Goal: Task Accomplishment & Management: Complete application form

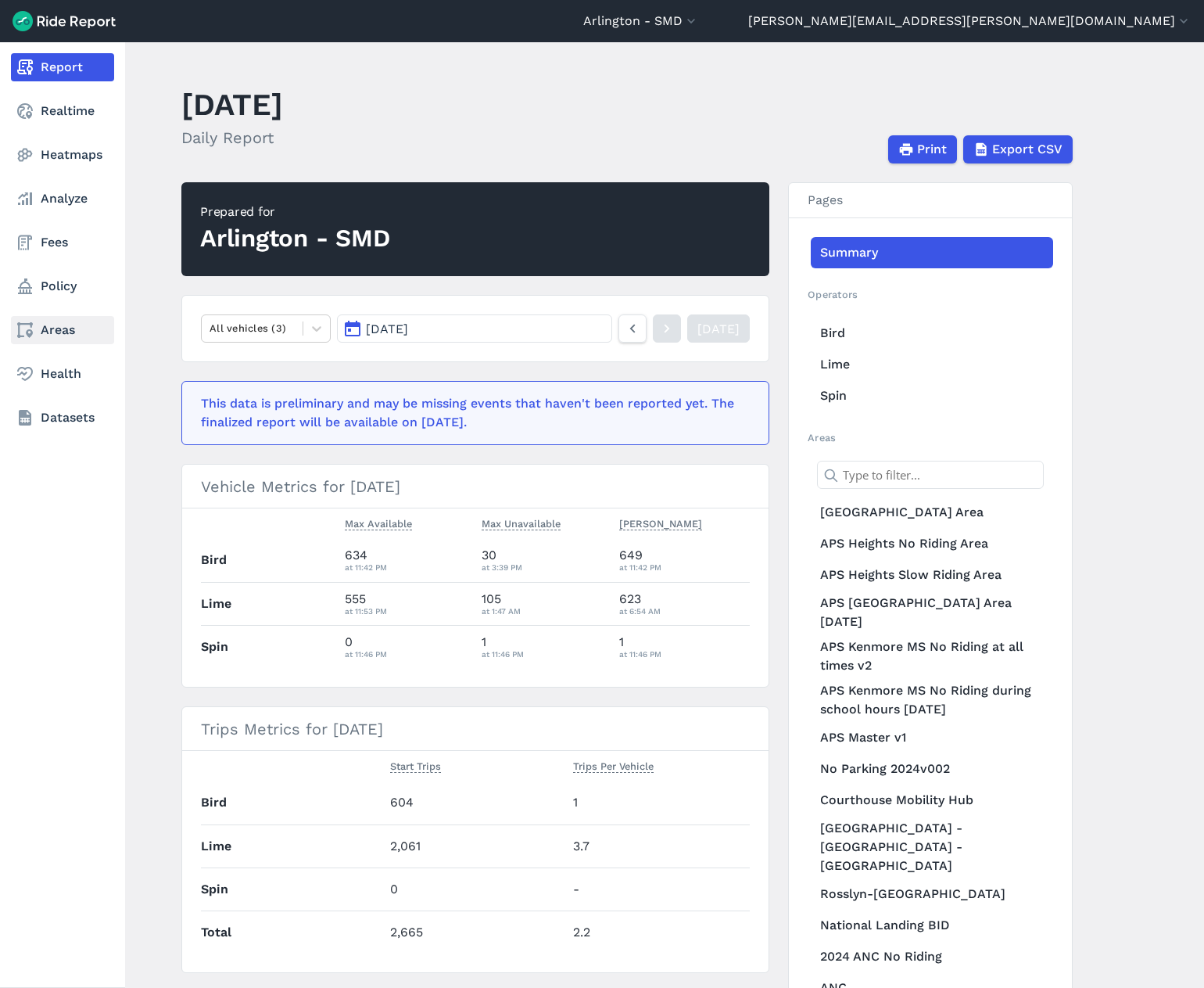
click at [46, 333] on link "Areas" at bounding box center [62, 330] width 103 height 28
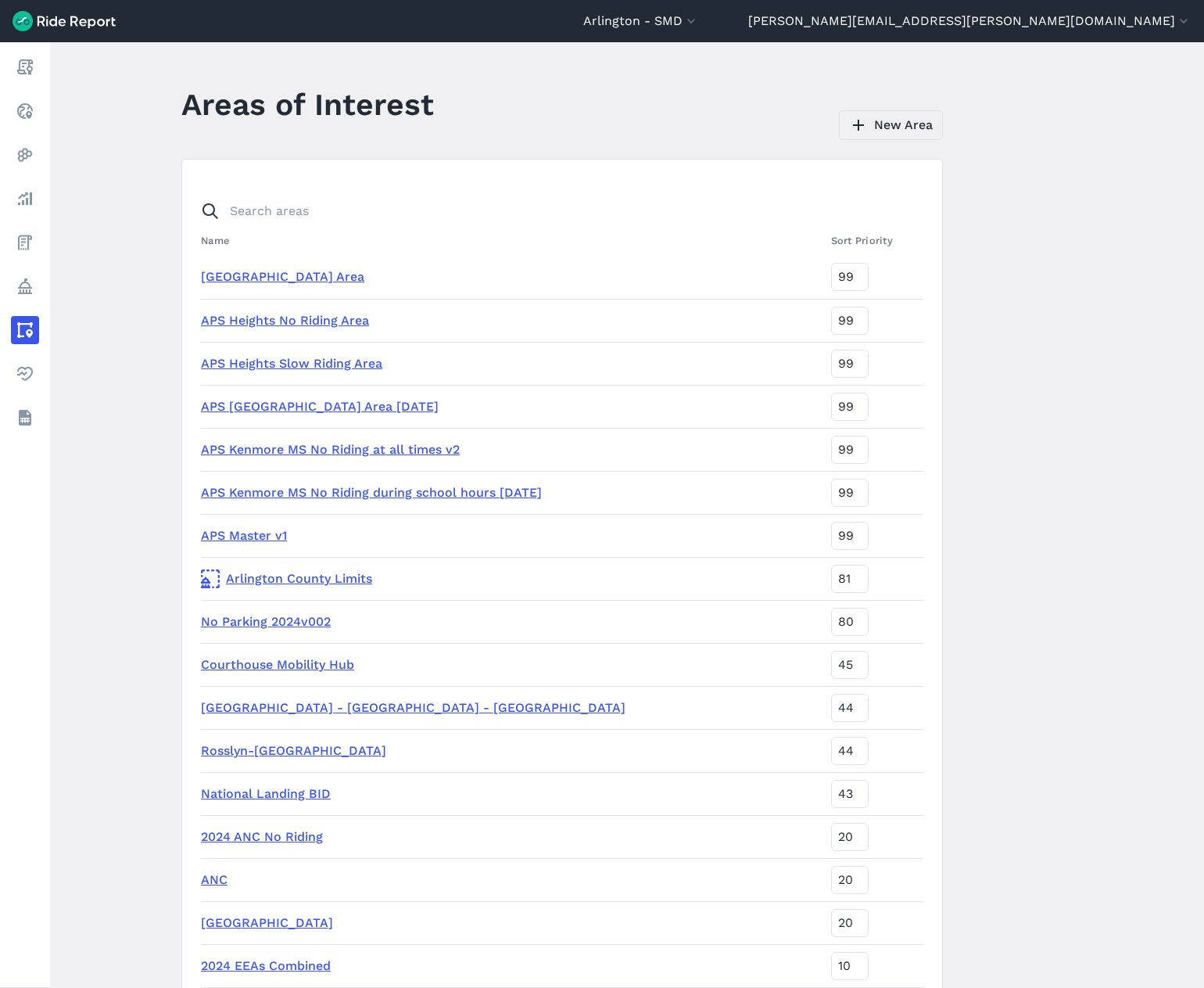
click at [871, 127] on link "New Area" at bounding box center [891, 125] width 104 height 29
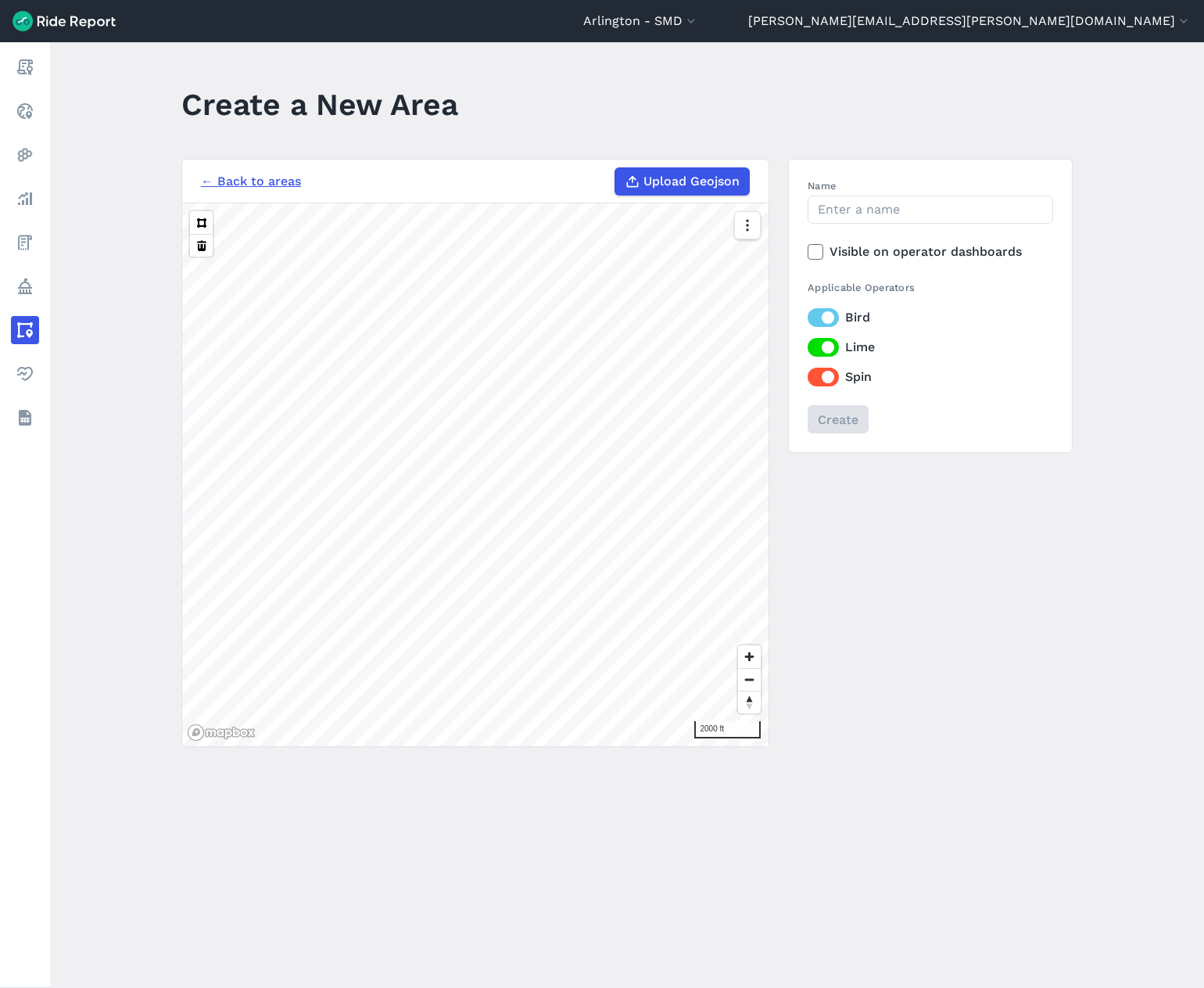
click at [779, 774] on main "Create a New Area ← Back to areas Upload Geojson 2000 ft Name Visible on operat…" at bounding box center [627, 515] width 1154 height 946
click at [749, 232] on icon "button" at bounding box center [746, 225] width 16 height 16
click at [665, 295] on label "Satellite" at bounding box center [668, 292] width 87 height 33
click at [624, 232] on input "Satellite" at bounding box center [624, 226] width 0 height 10
click at [196, 222] on button at bounding box center [202, 223] width 23 height 23
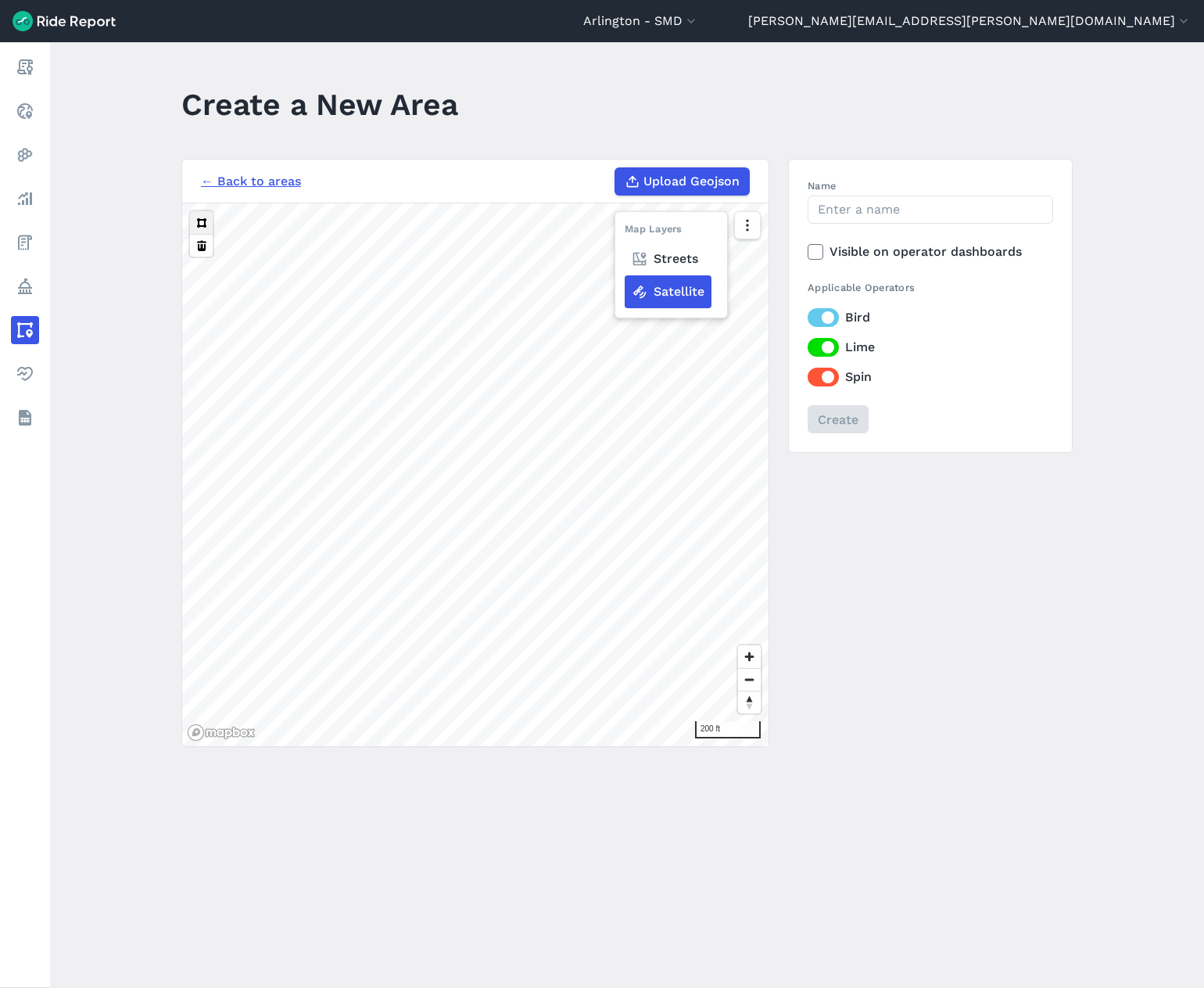
click at [198, 225] on button at bounding box center [202, 223] width 23 height 23
click at [202, 221] on button at bounding box center [202, 223] width 23 height 23
click at [196, 224] on button at bounding box center [202, 223] width 23 height 23
click at [749, 432] on div "100 ft" at bounding box center [475, 474] width 587 height 543
click at [711, 459] on div "100 ft" at bounding box center [475, 474] width 587 height 543
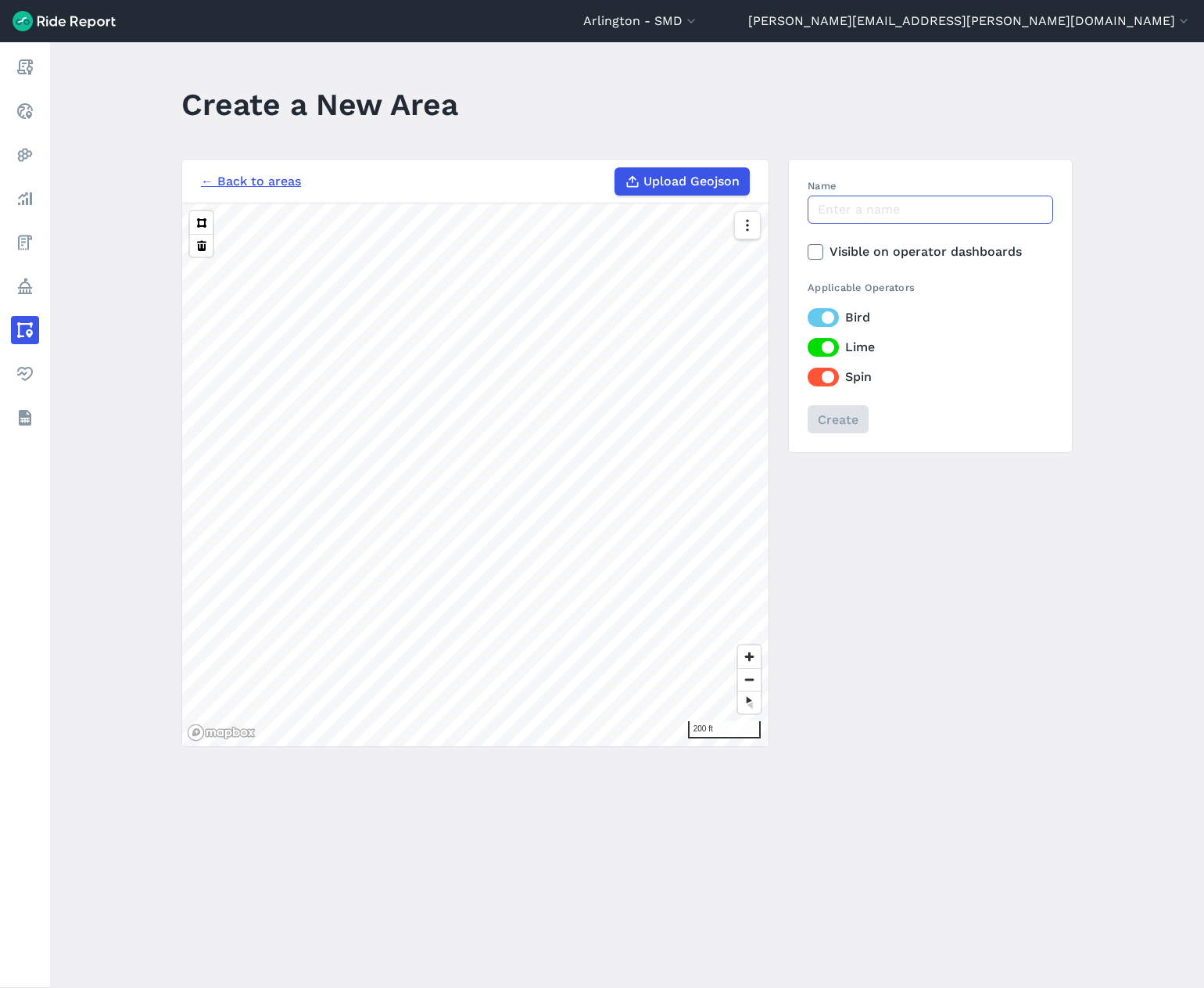
click at [878, 212] on input "Name" at bounding box center [931, 210] width 246 height 28
type input "APS HS Stadiums and Fields"
click at [811, 254] on use at bounding box center [815, 252] width 10 height 8
click at [808, 252] on input "Visible on operator dashboards" at bounding box center [808, 247] width 0 height 10
click at [834, 420] on input "Create" at bounding box center [838, 419] width 61 height 28
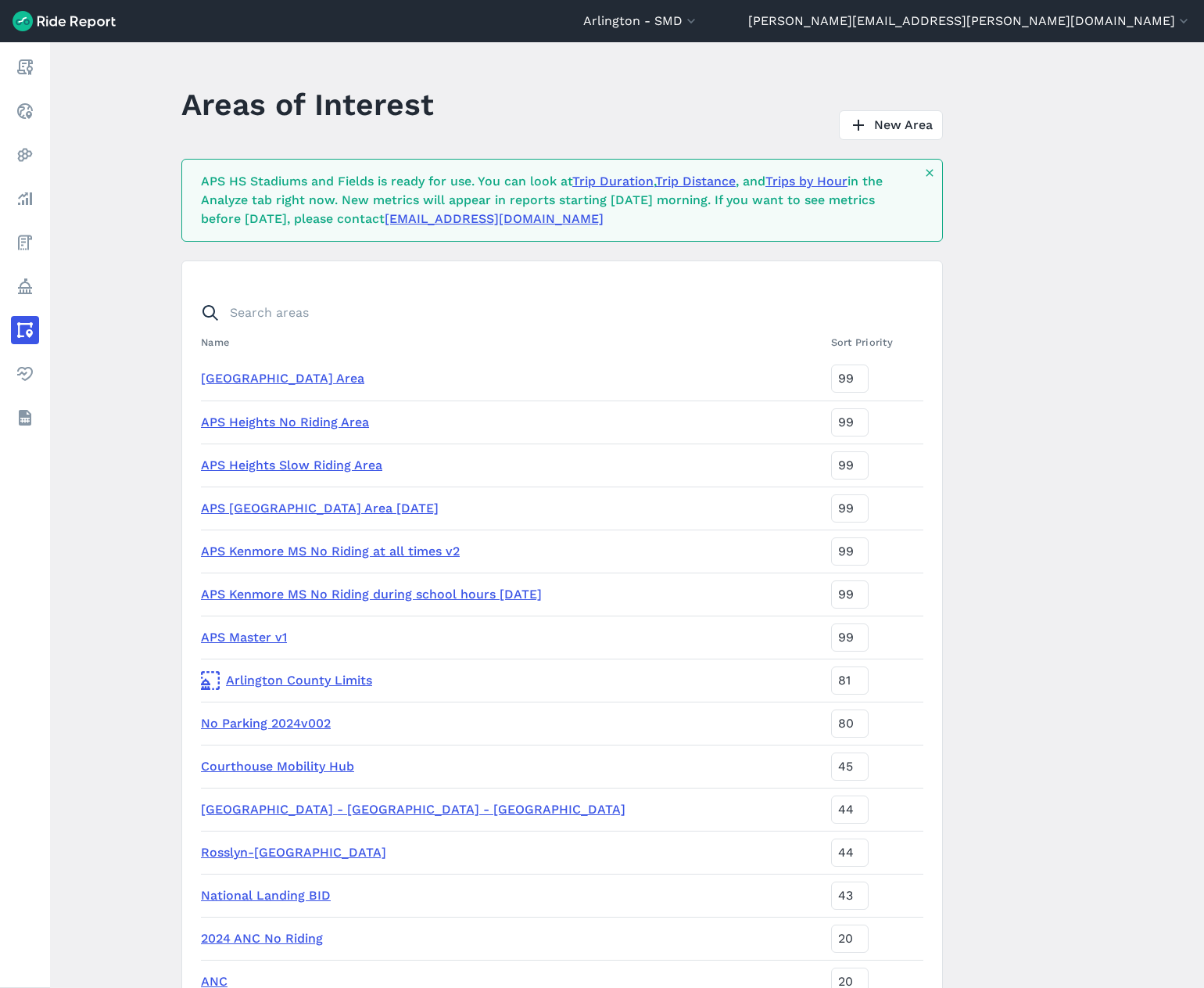
scroll to position [1091, 0]
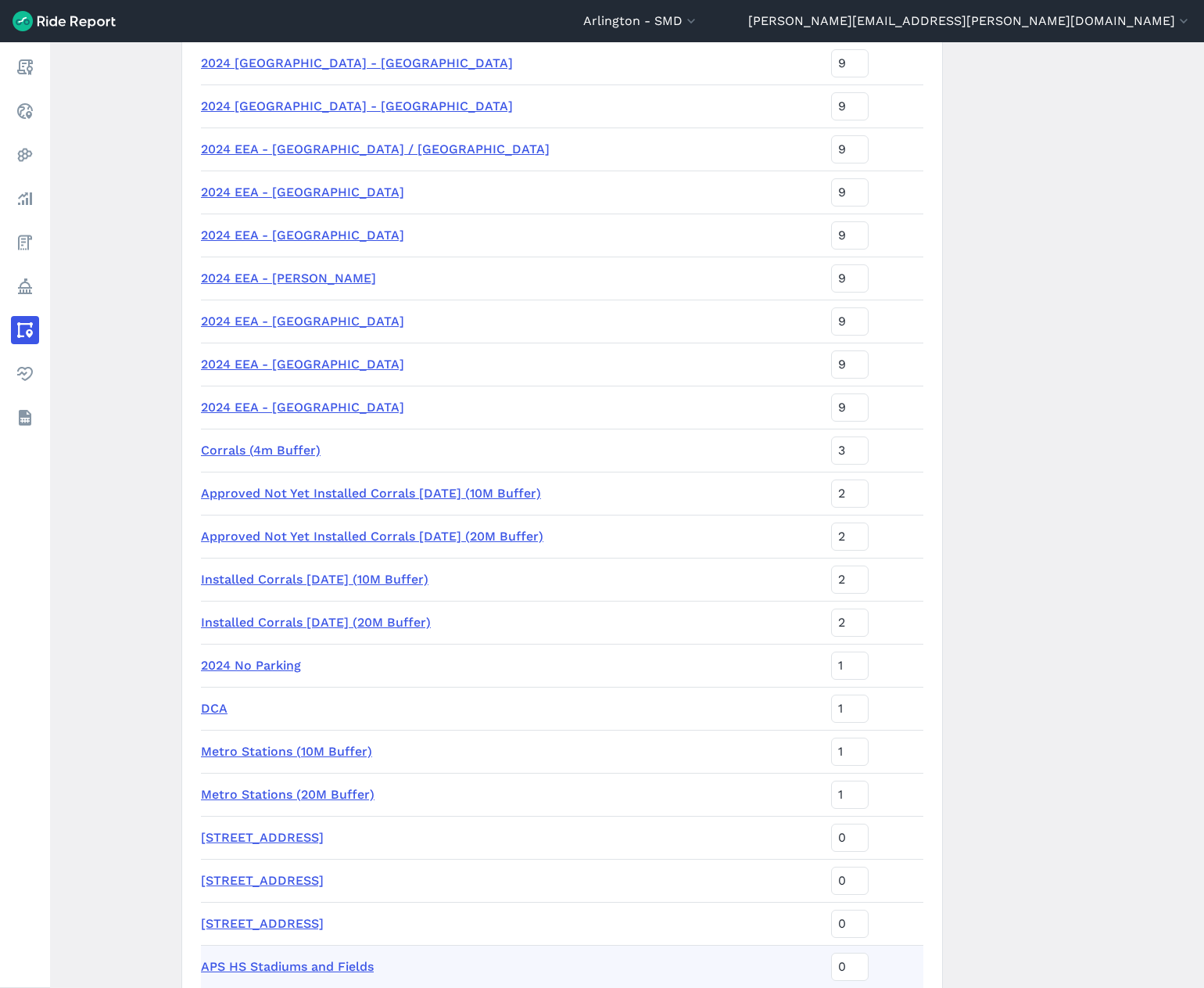
click at [316, 964] on link "APS HS Stadiums and Fields" at bounding box center [287, 967] width 173 height 15
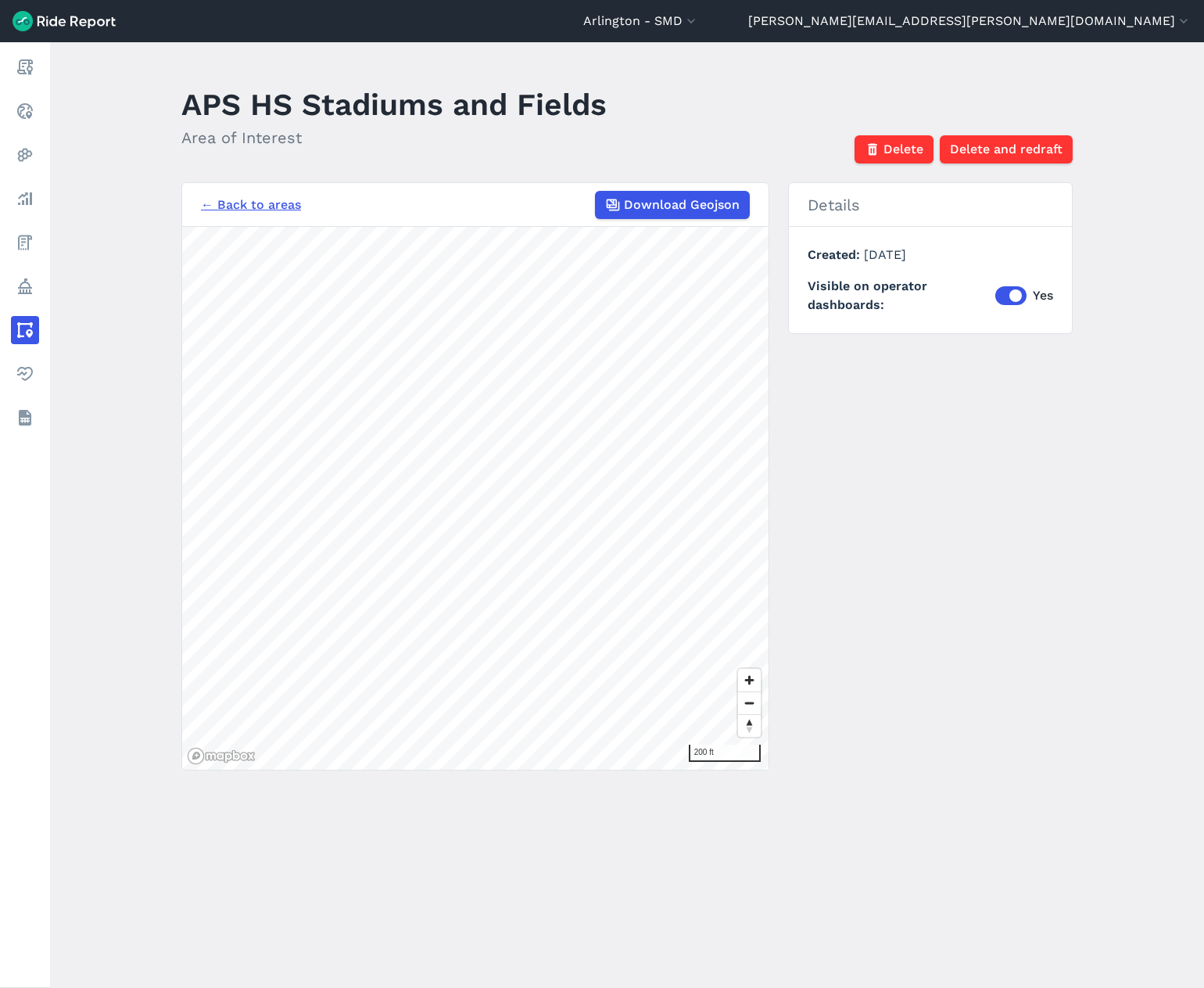
click at [181, 749] on section "← Back to areas Download Geojson 200 ft" at bounding box center [475, 476] width 588 height 588
click at [1000, 154] on span "Delete and redraft" at bounding box center [1006, 149] width 113 height 19
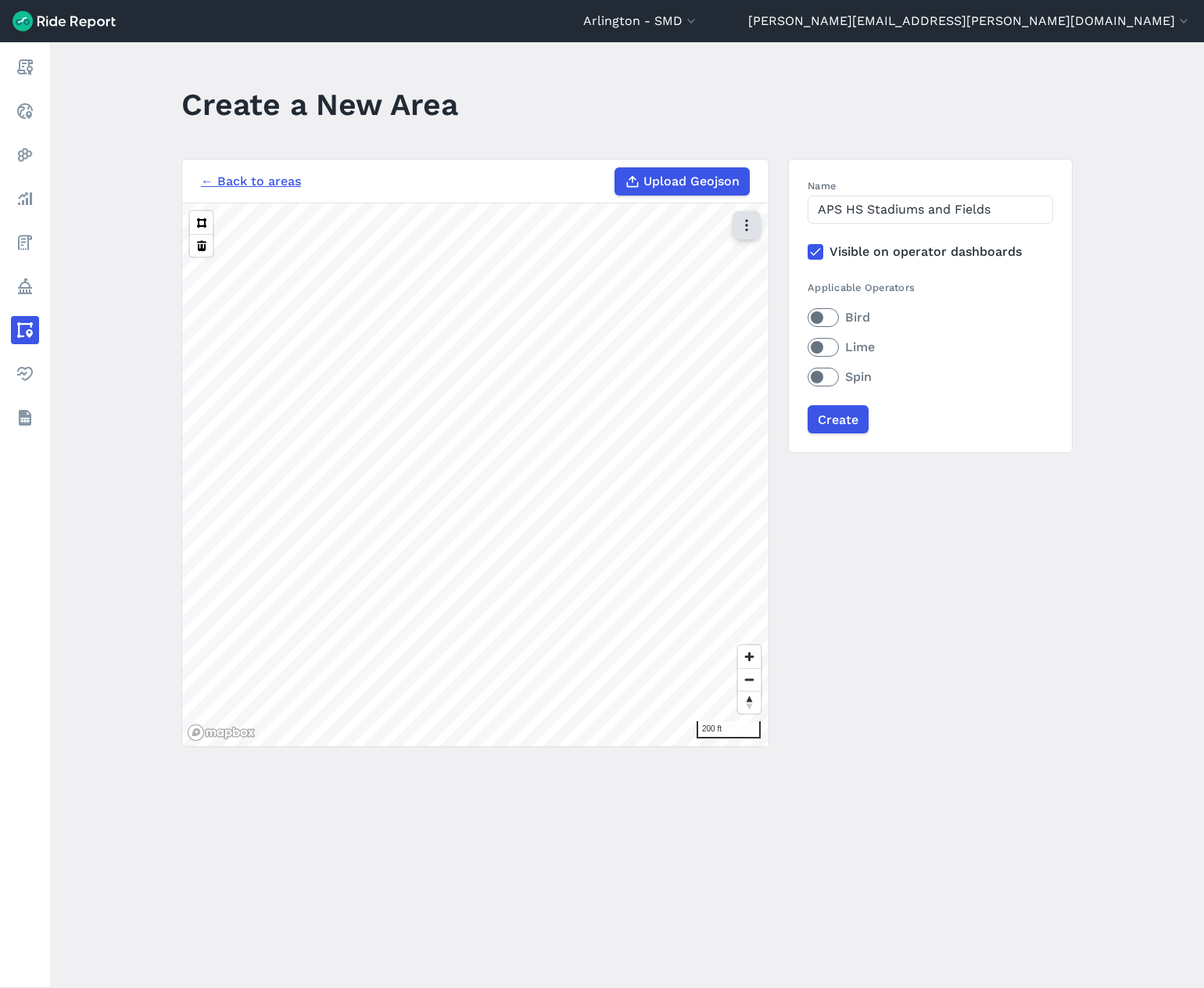
click at [741, 220] on icon "button" at bounding box center [746, 225] width 16 height 16
click at [662, 293] on label "Satellite" at bounding box center [668, 292] width 87 height 33
click at [624, 232] on input "Satellite" at bounding box center [624, 226] width 0 height 10
click at [831, 420] on input "Create" at bounding box center [837, 419] width 61 height 28
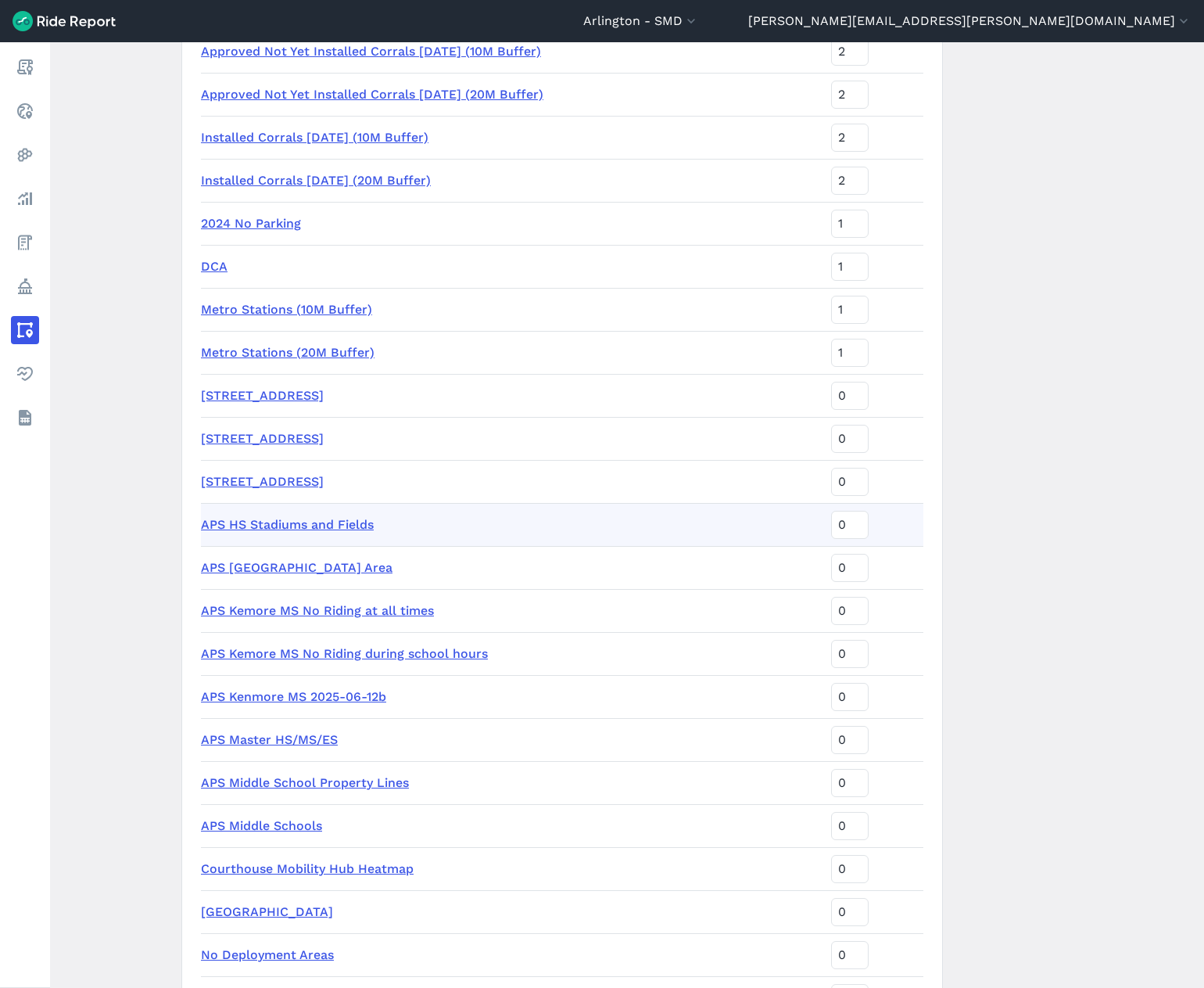
scroll to position [1560, 0]
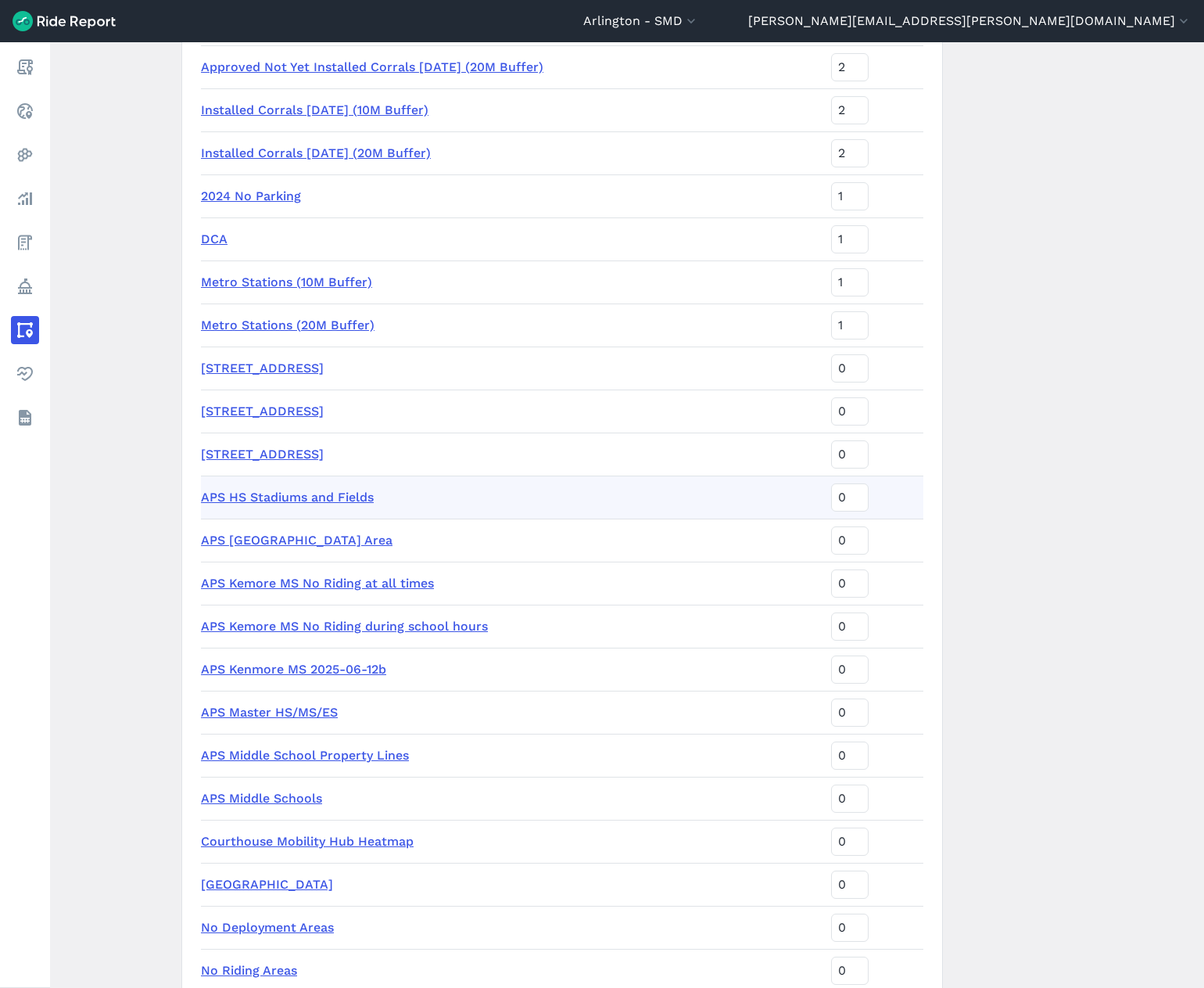
click at [363, 498] on link "APS HS Stadiums and Fields" at bounding box center [287, 497] width 173 height 15
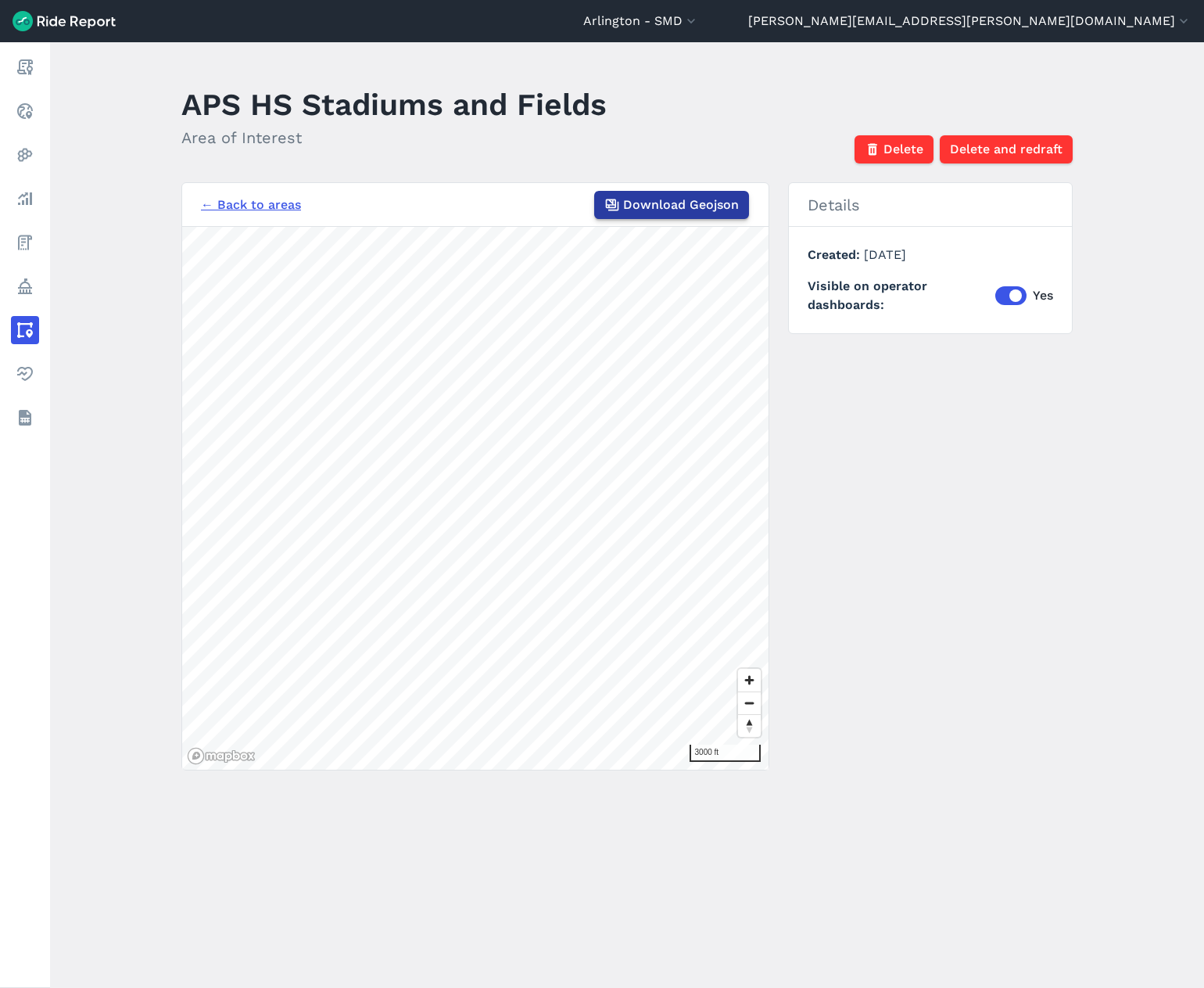
click at [700, 198] on span "Download Geojson" at bounding box center [682, 205] width 116 height 19
